Goal: Task Accomplishment & Management: Manage account settings

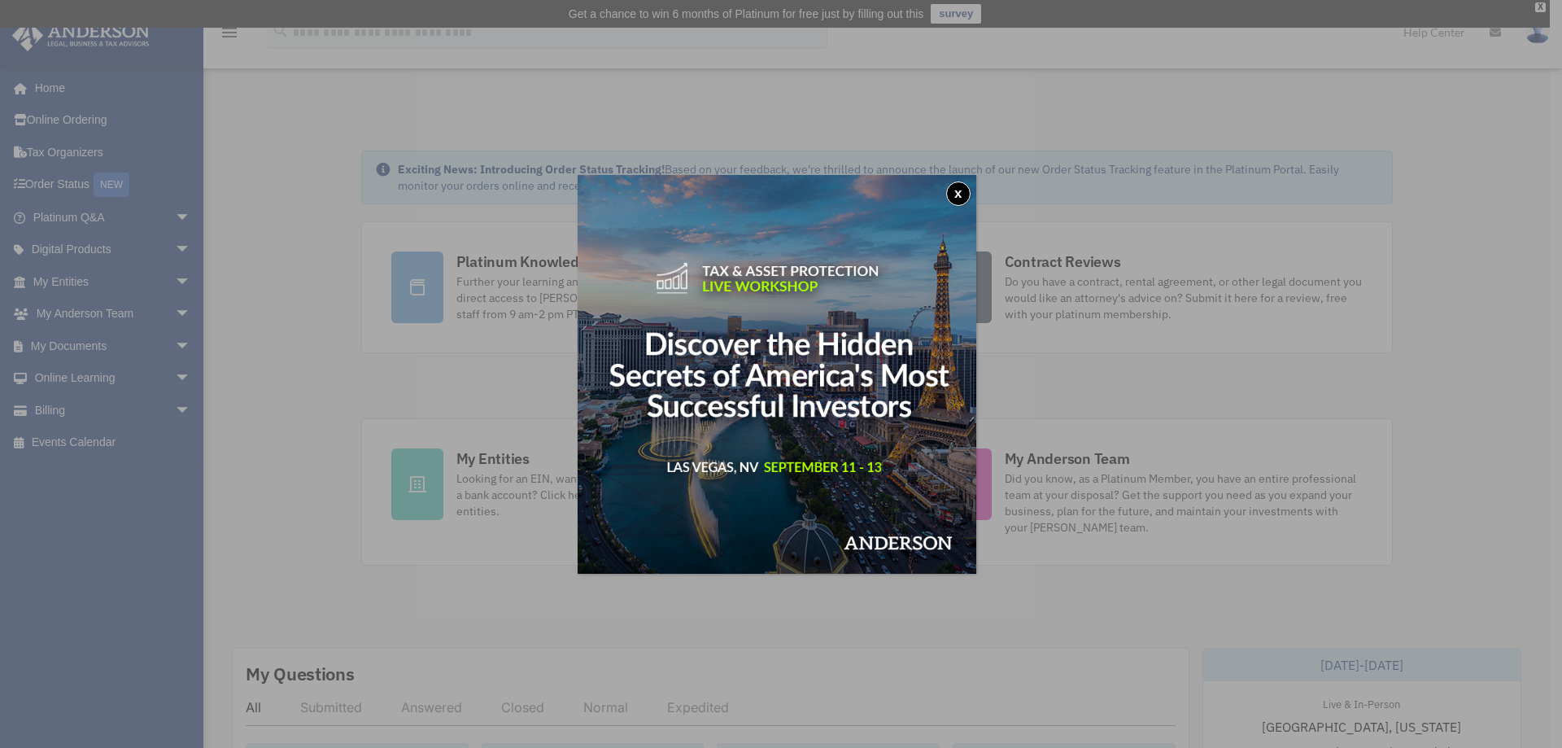
click at [963, 191] on button "x" at bounding box center [958, 193] width 24 height 24
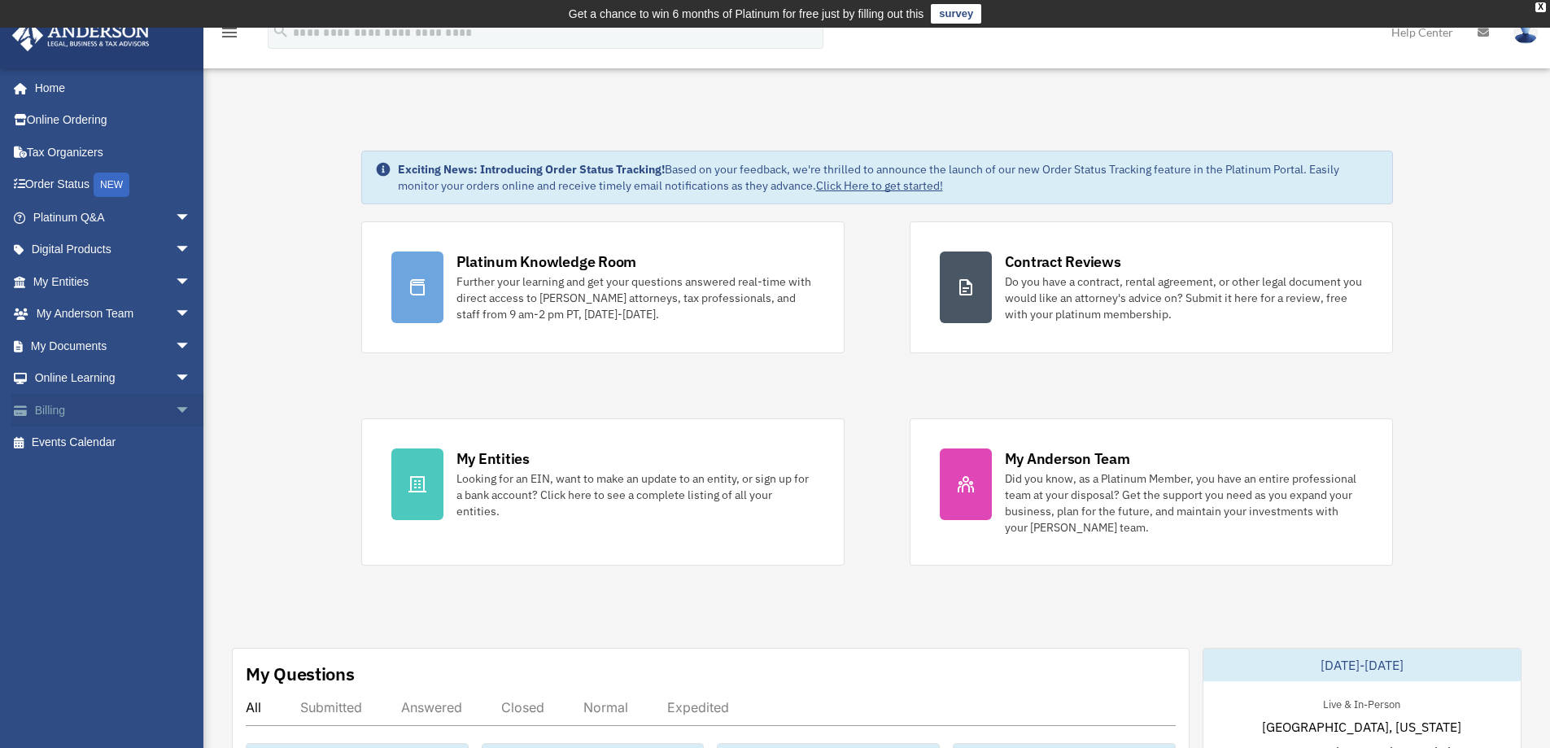
click at [175, 409] on span "arrow_drop_down" at bounding box center [191, 410] width 33 height 33
click at [107, 435] on link "$ Open Invoices" at bounding box center [119, 442] width 193 height 33
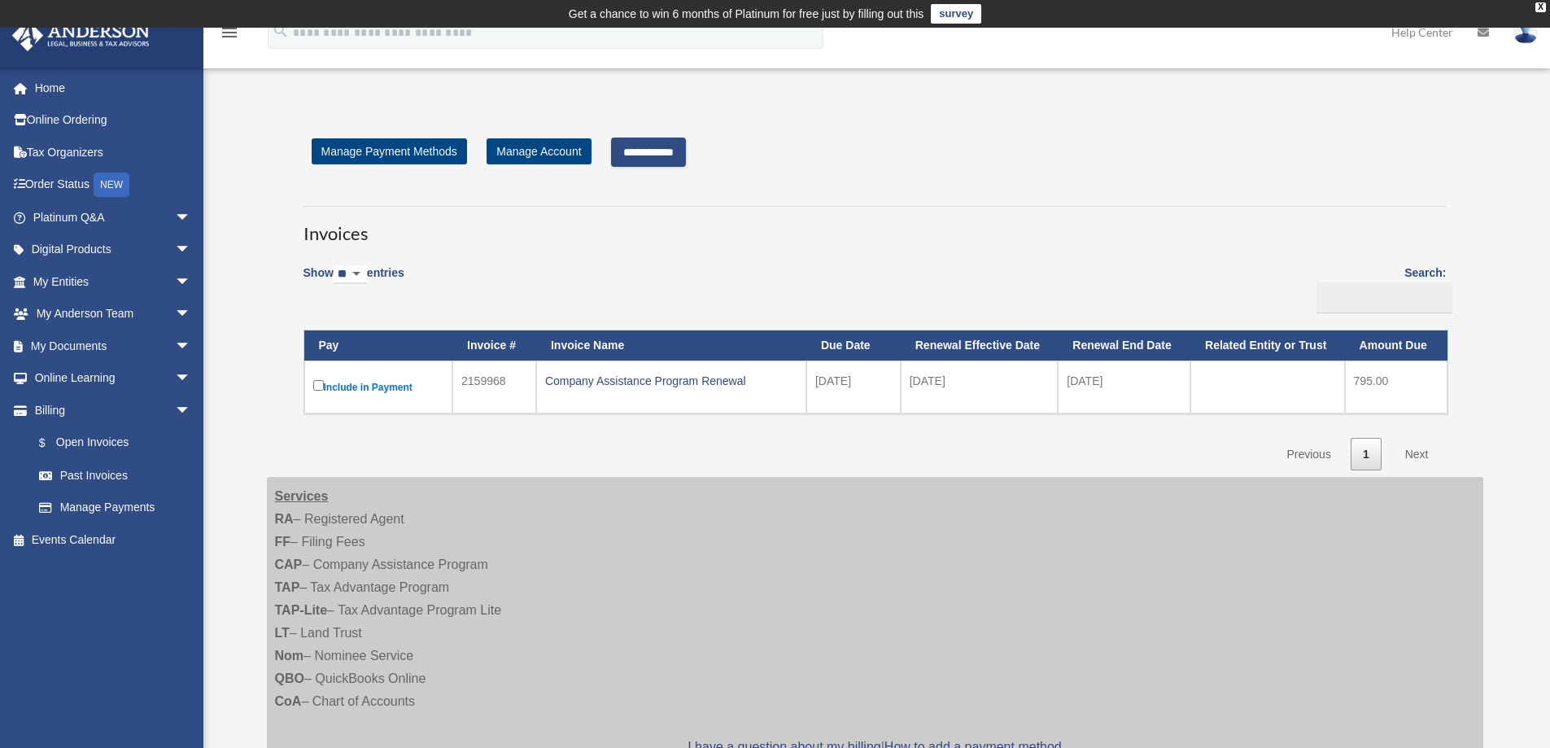
click at [657, 150] on input "**********" at bounding box center [648, 151] width 75 height 29
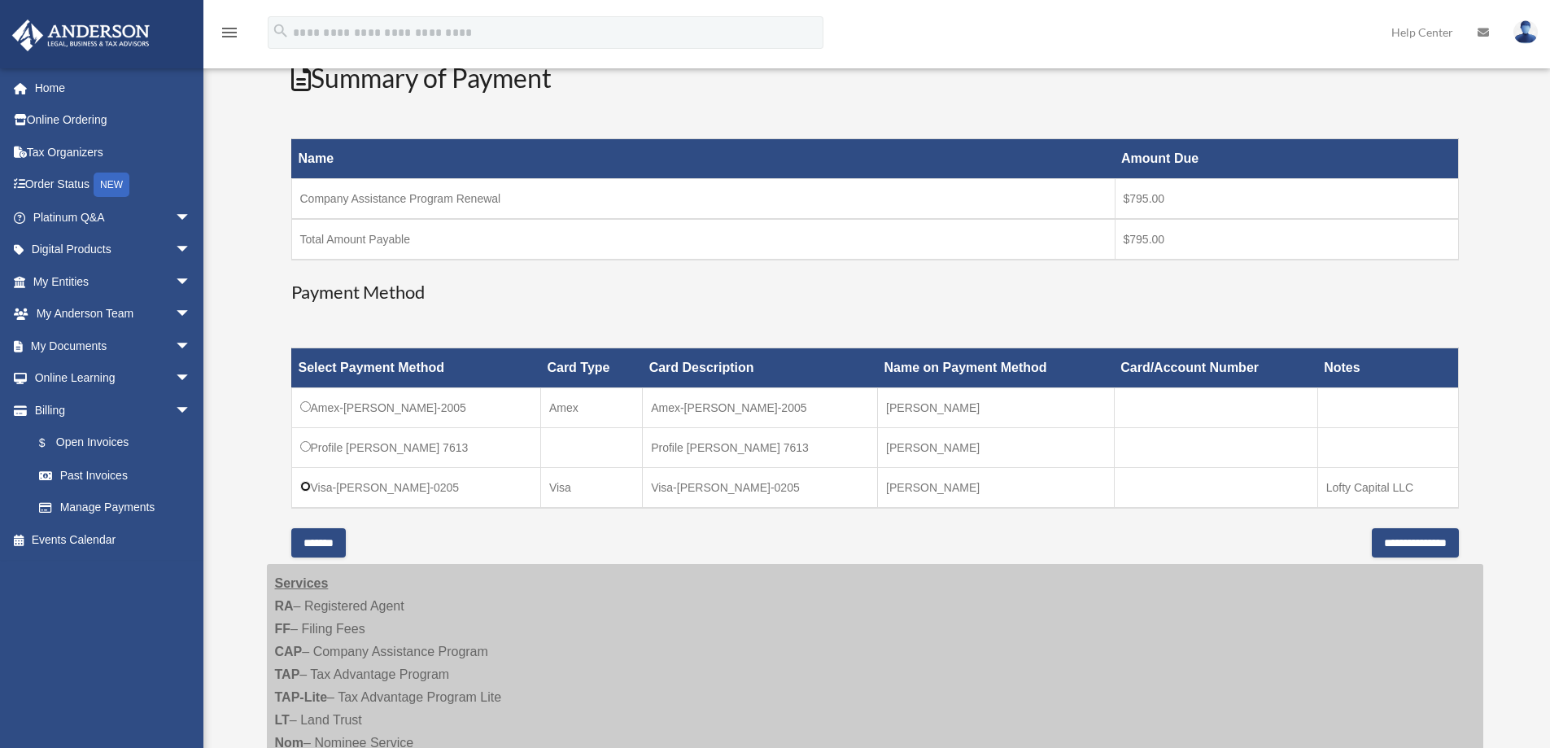
scroll to position [488, 0]
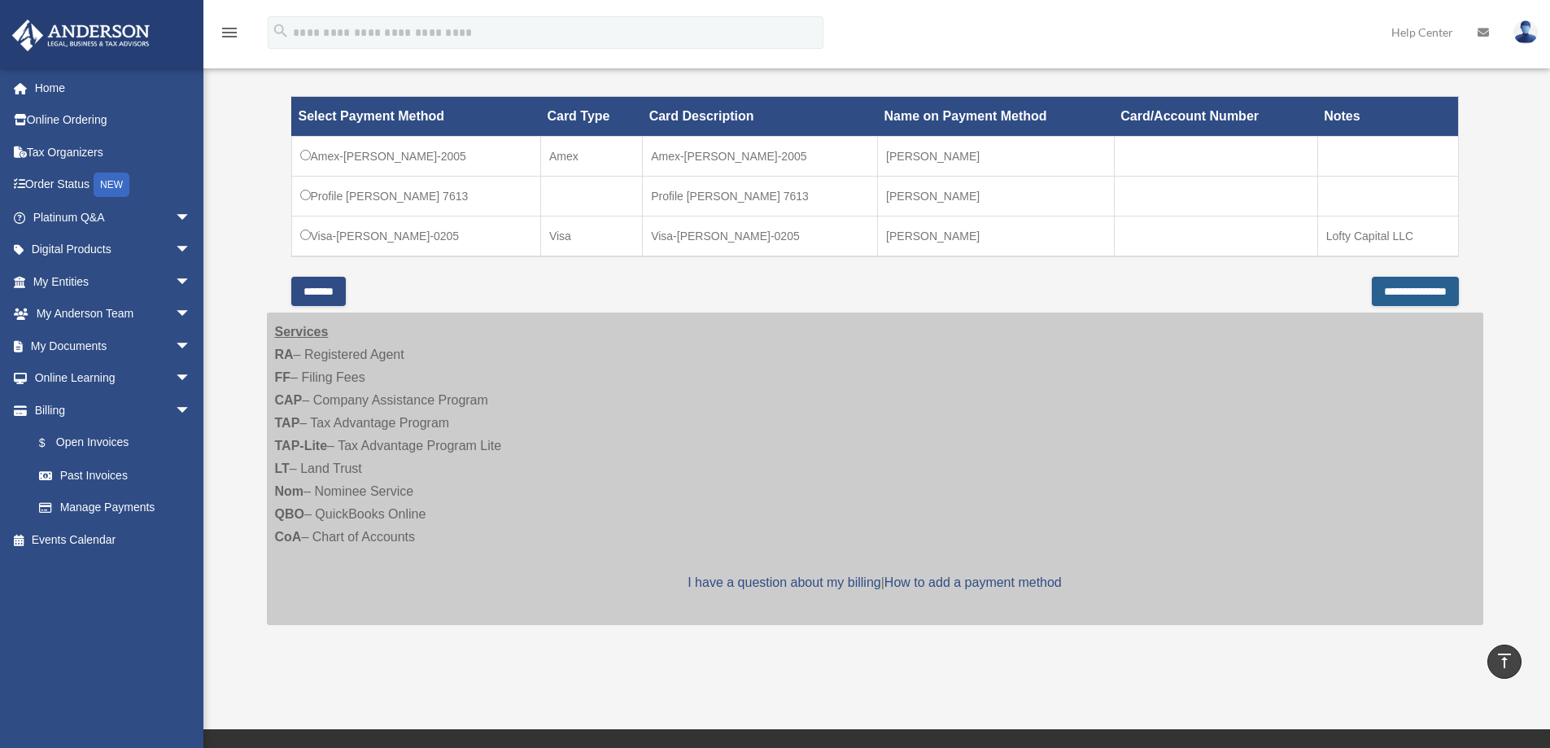
click at [1401, 289] on input "**********" at bounding box center [1414, 291] width 87 height 29
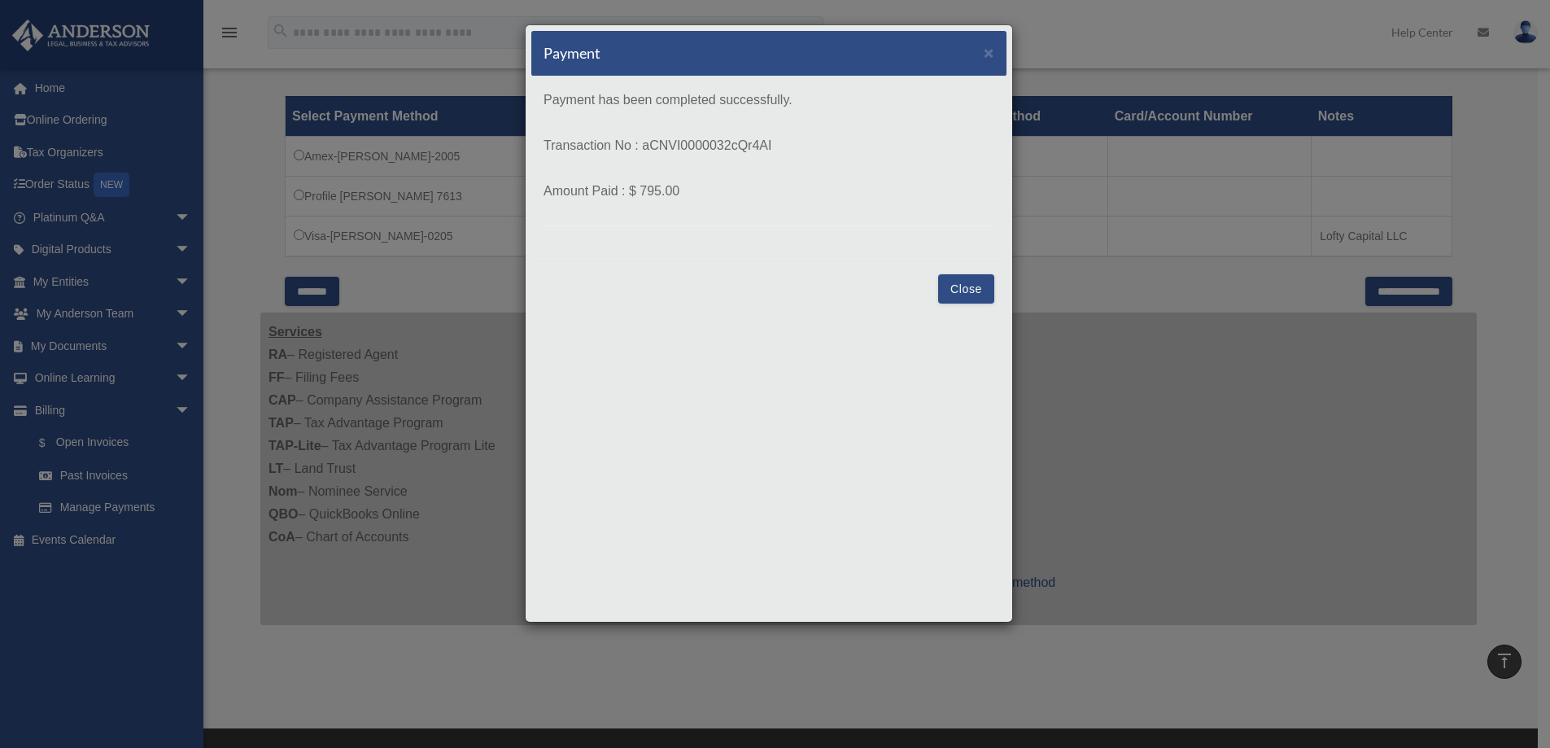
click at [962, 288] on button "Close" at bounding box center [966, 288] width 56 height 29
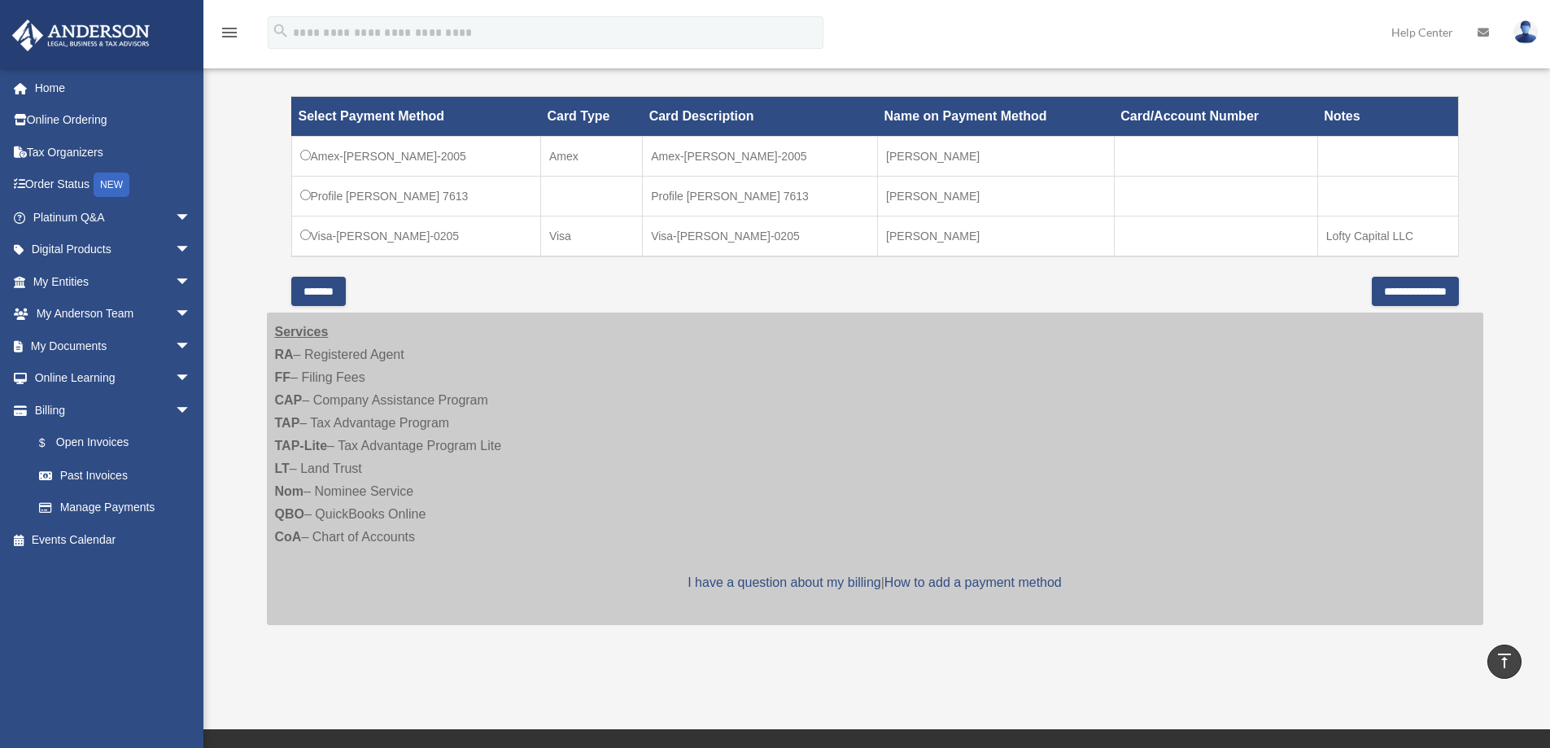
click at [320, 288] on input "*******" at bounding box center [318, 291] width 55 height 29
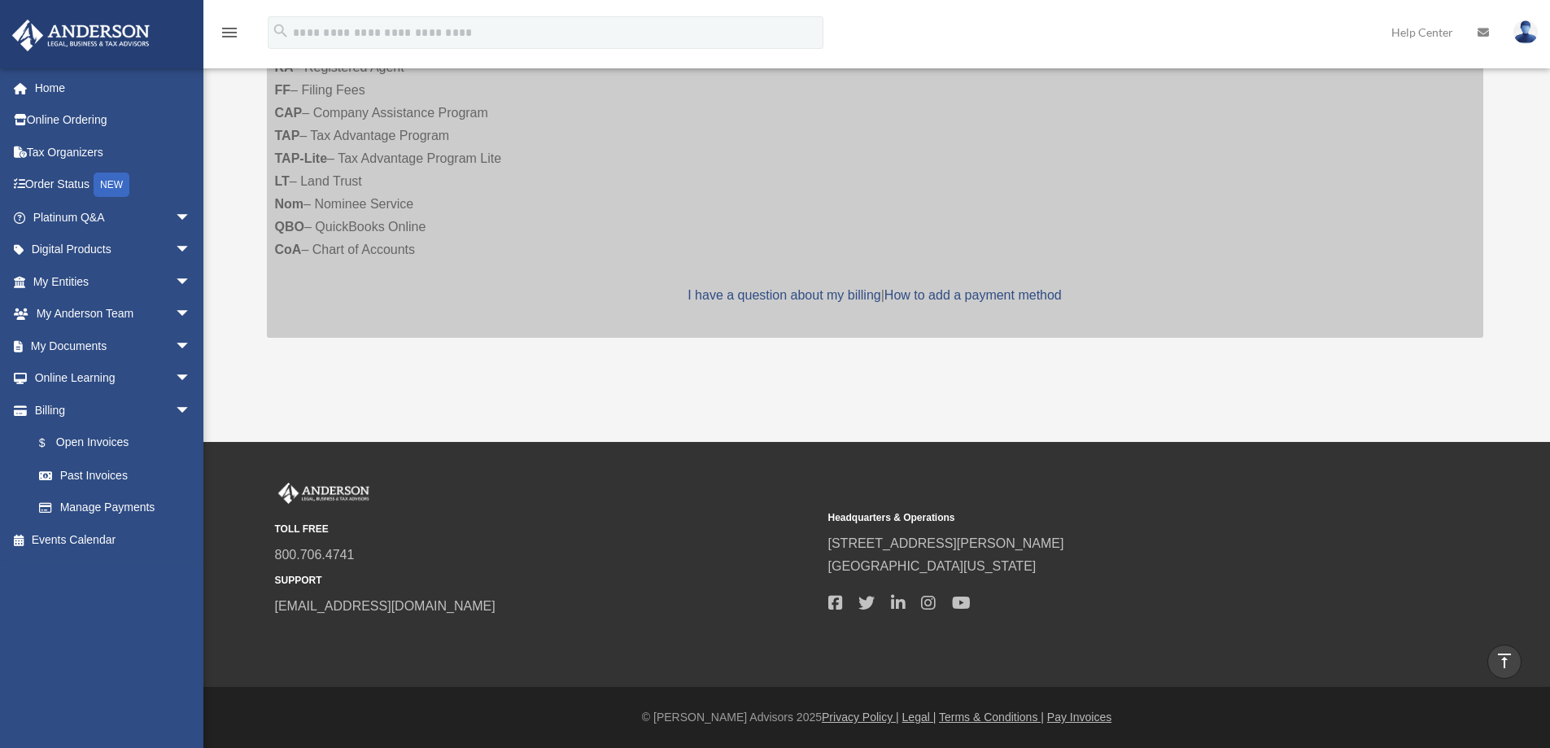
scroll to position [451, 0]
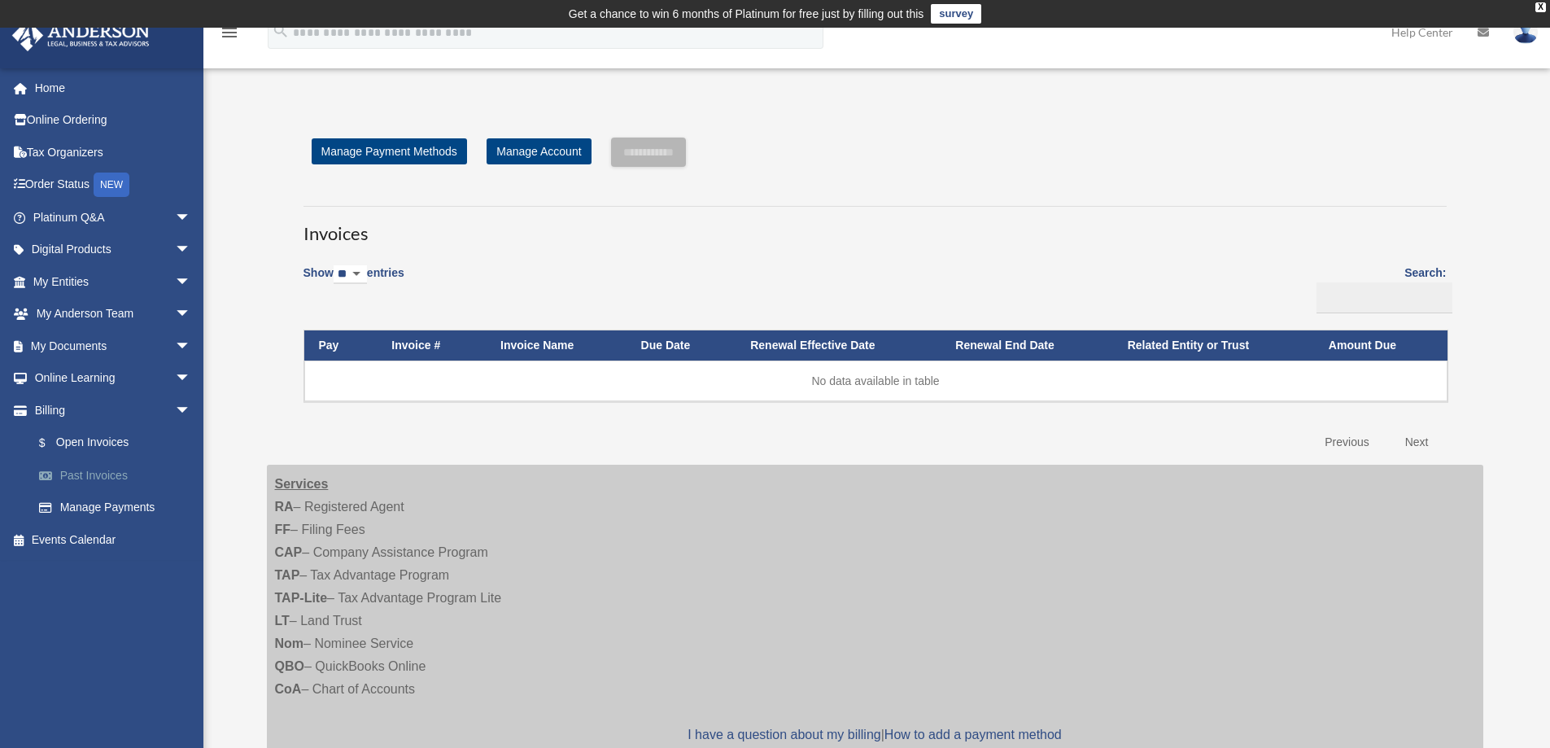
click at [81, 472] on link "Past Invoices" at bounding box center [119, 475] width 193 height 33
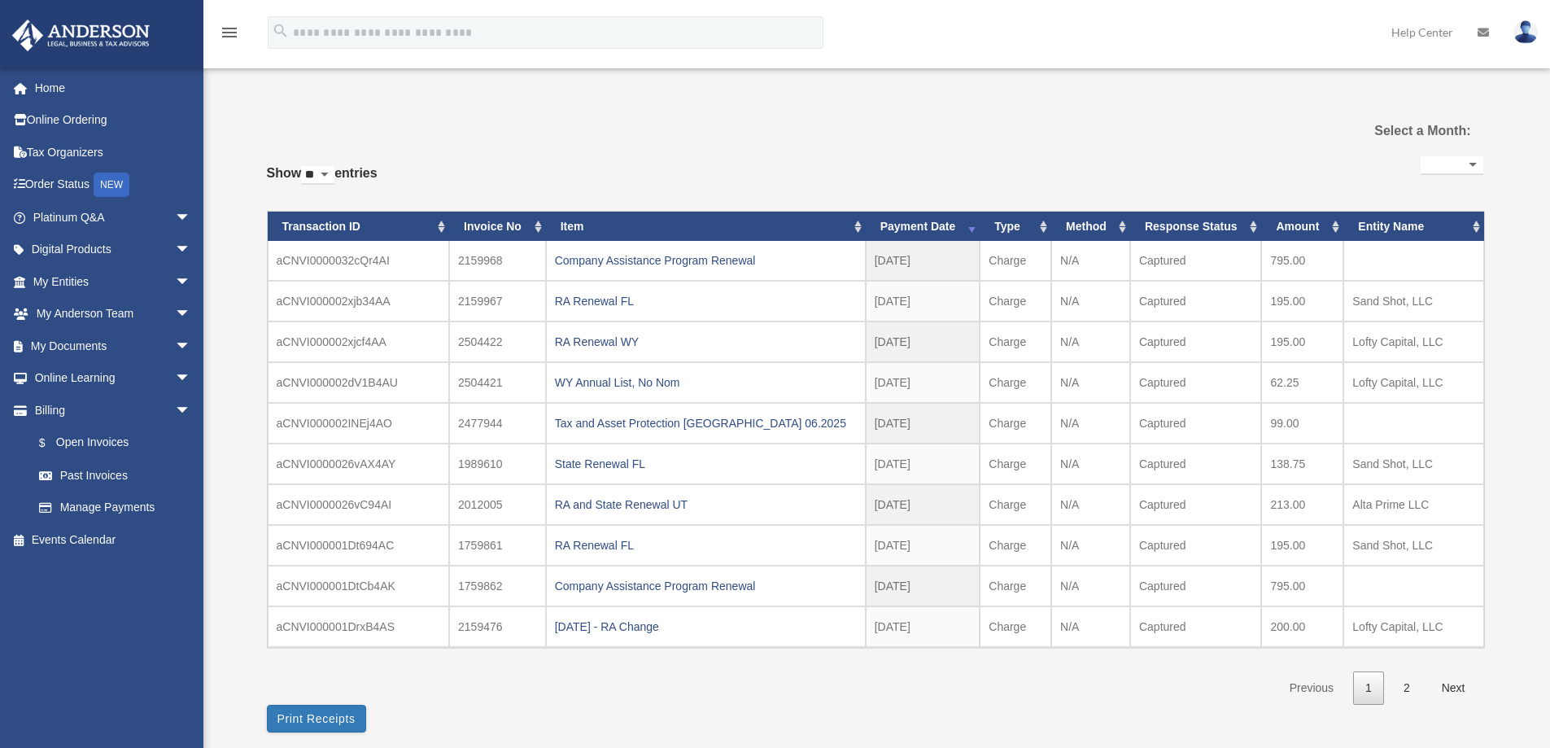
select select
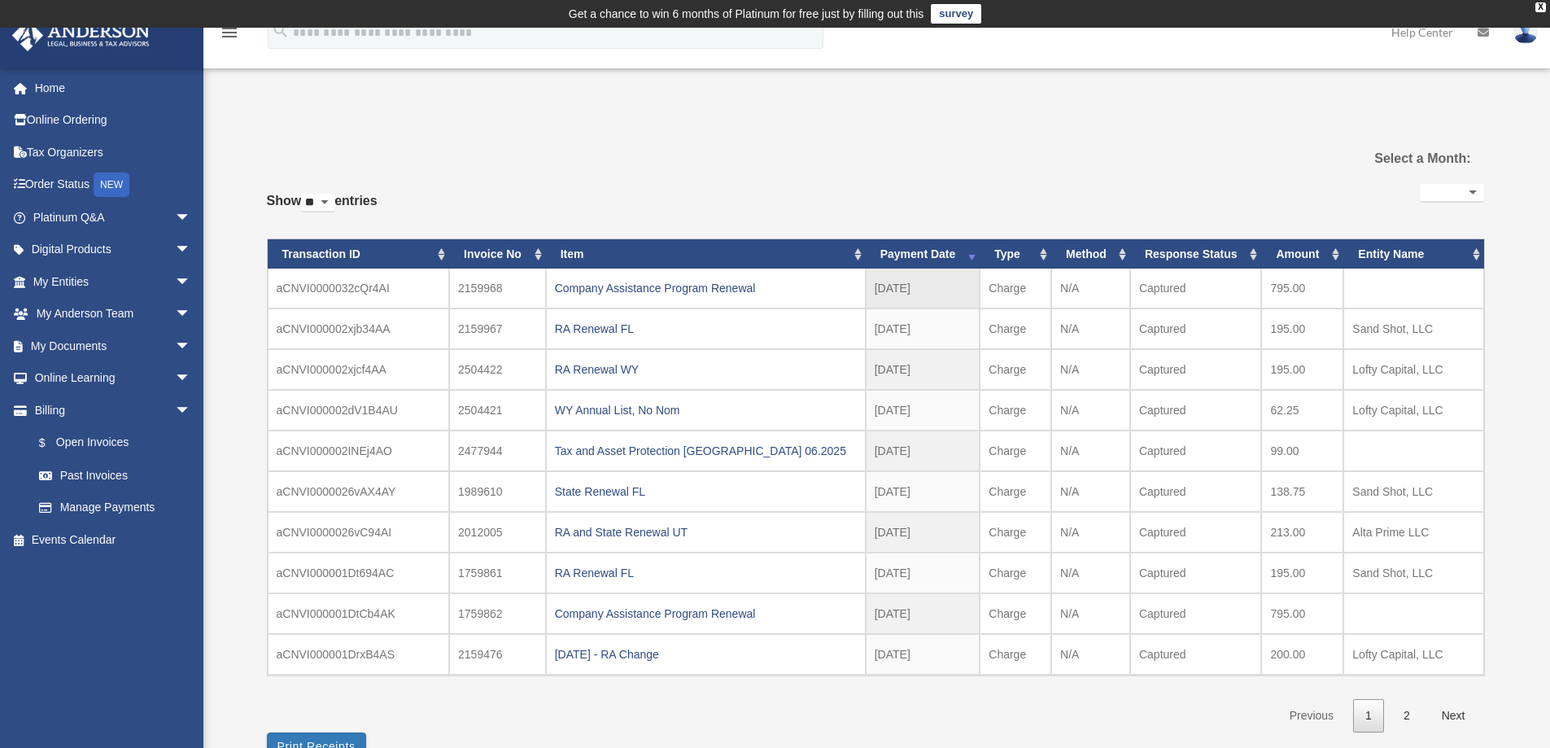
click at [343, 286] on td "aCNVI0000032cQr4AI" at bounding box center [359, 288] width 182 height 40
click at [597, 286] on div "Company Assistance Program Renewal" at bounding box center [706, 288] width 302 height 23
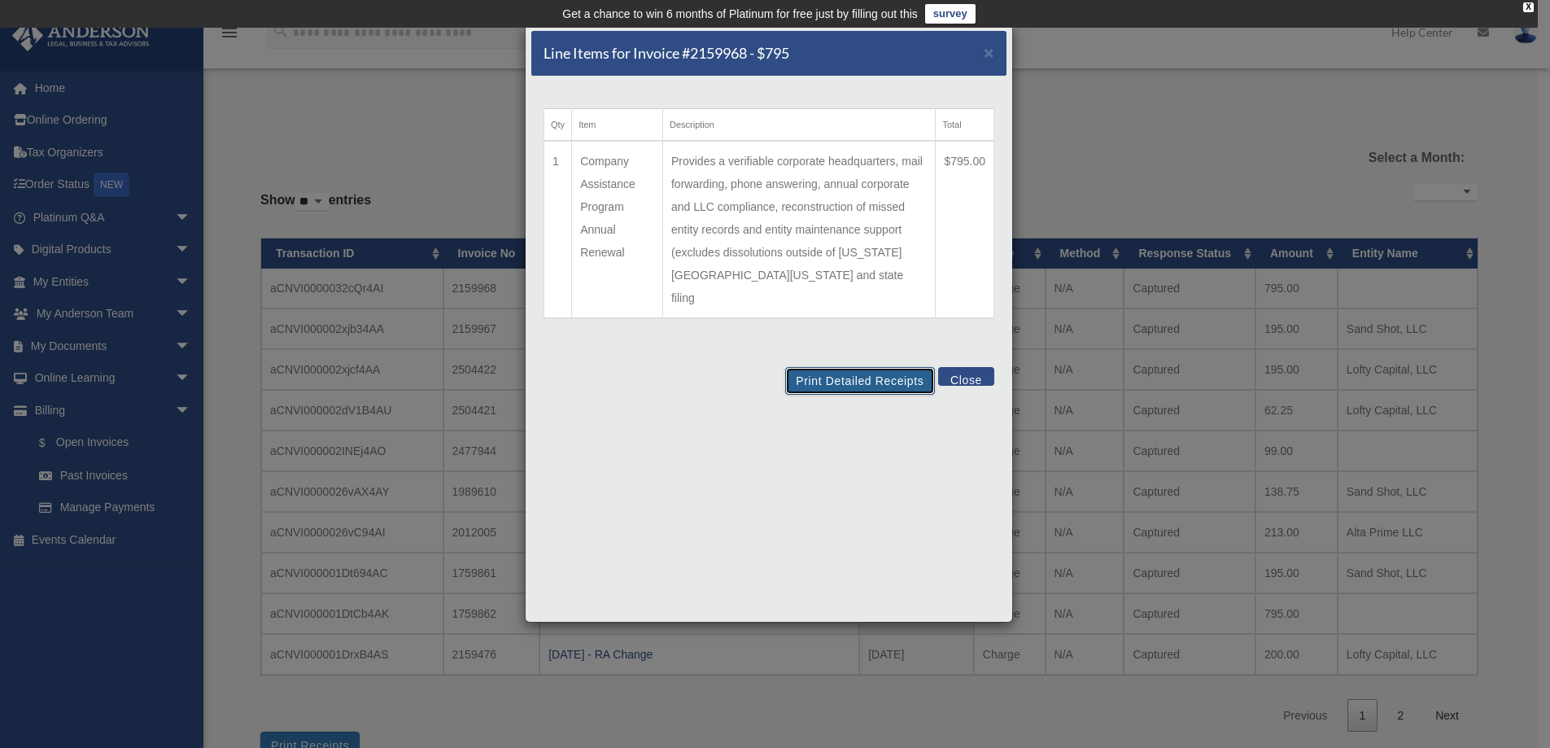
click at [853, 367] on button "Print Detailed Receipts" at bounding box center [859, 381] width 149 height 28
click at [988, 51] on span "×" at bounding box center [988, 52] width 11 height 19
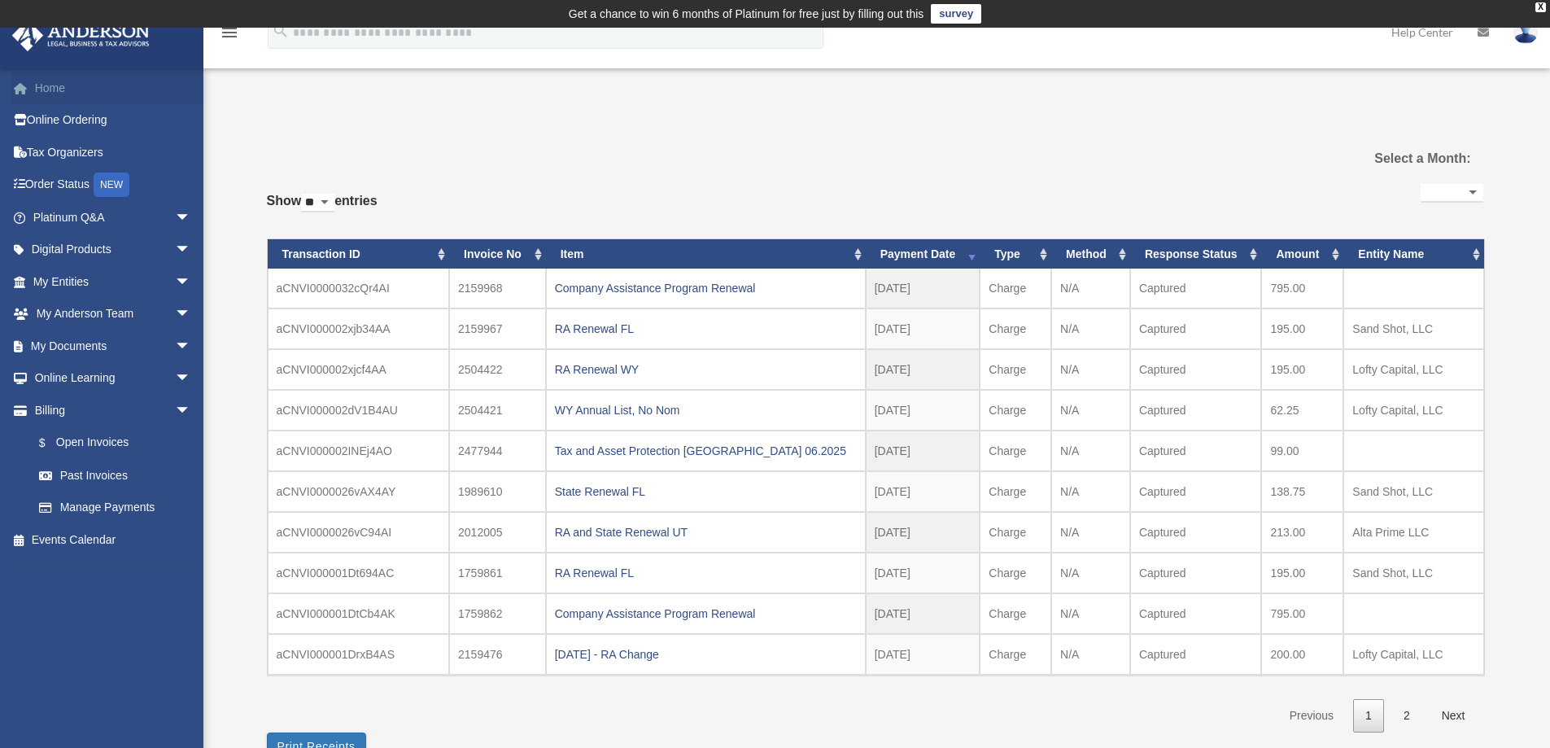
click at [77, 83] on link "Home" at bounding box center [113, 88] width 204 height 33
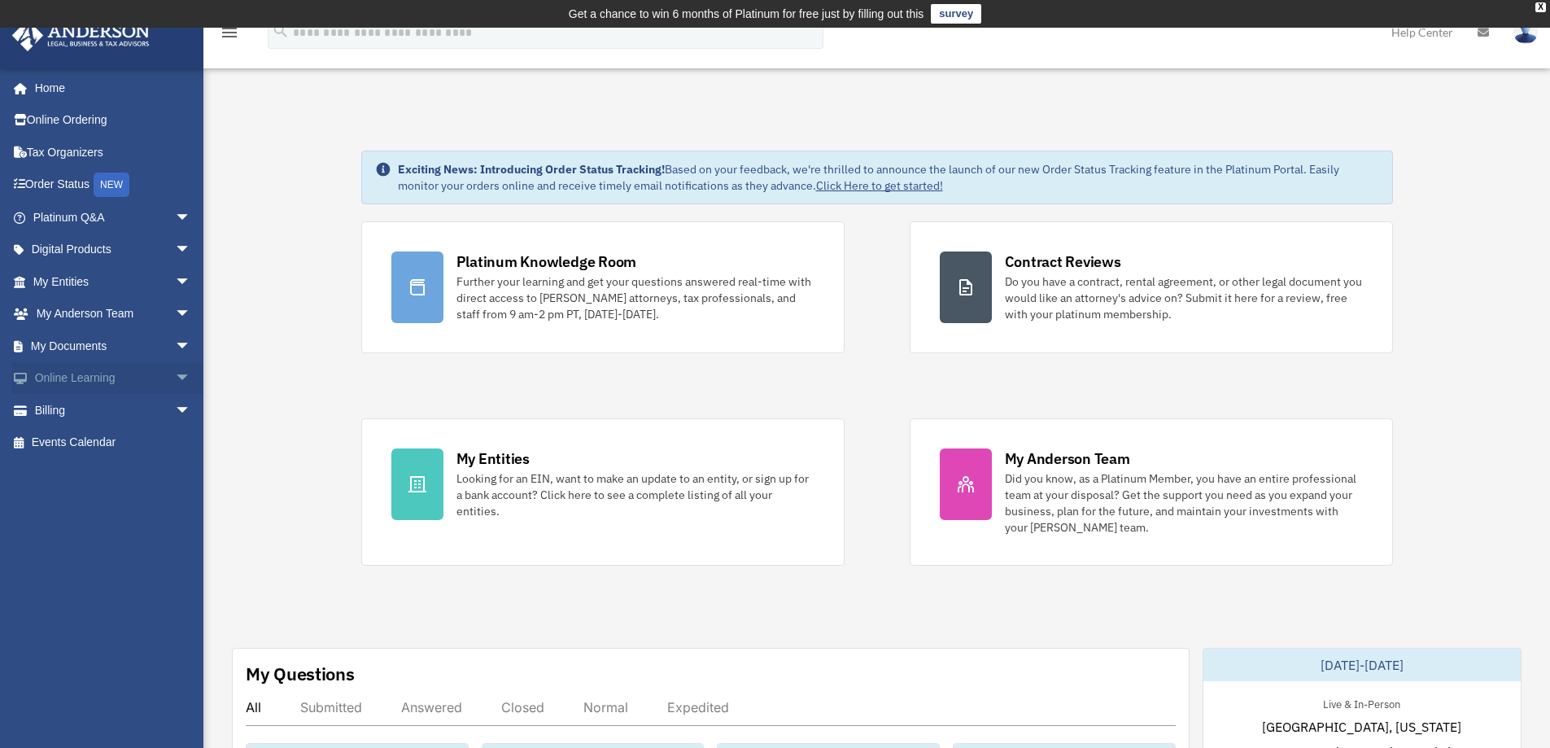
click at [175, 378] on span "arrow_drop_down" at bounding box center [191, 378] width 33 height 33
